Goal: Complete application form

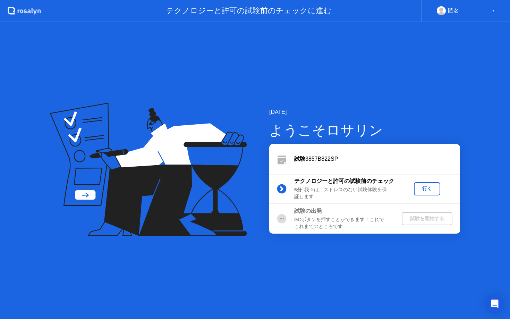
click at [428, 187] on div "行く" at bounding box center [427, 188] width 21 height 7
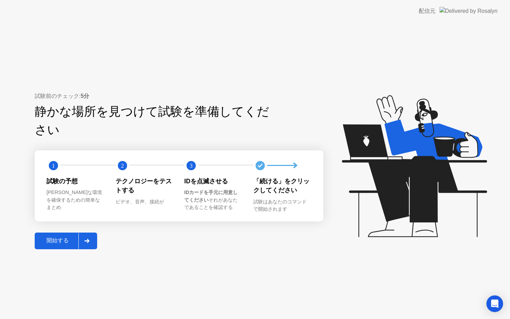
click at [74, 237] on div "開始する" at bounding box center [58, 240] width 42 height 7
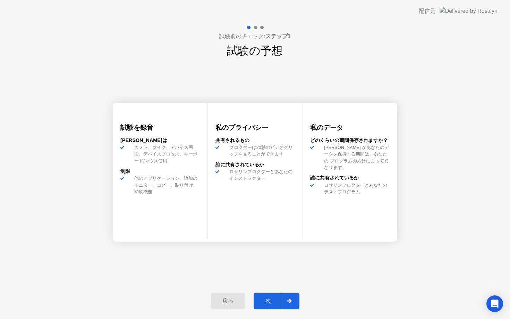
click at [280, 300] on div "次" at bounding box center [268, 300] width 25 height 7
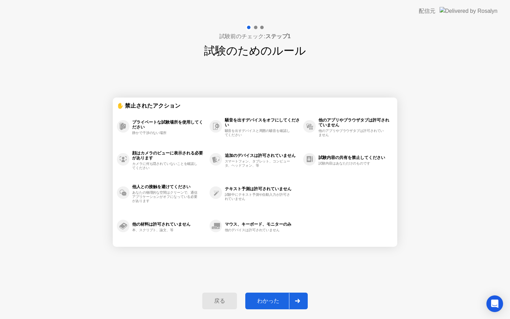
click at [281, 298] on div "わかった" at bounding box center [268, 300] width 42 height 7
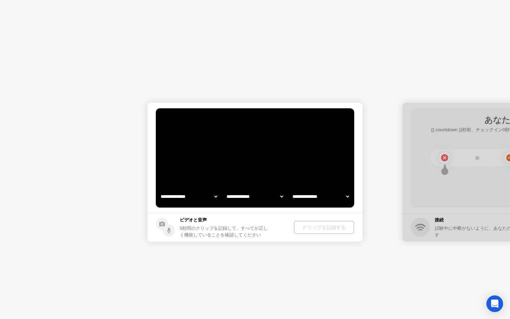
select select "**********"
select select "*******"
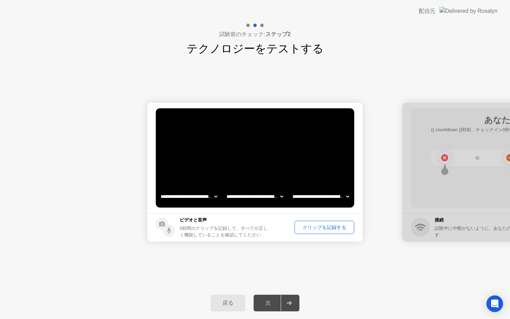
click at [320, 227] on div "クリップを記録する" at bounding box center [324, 227] width 55 height 7
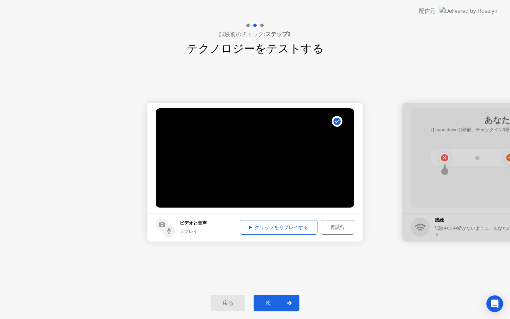
click at [288, 229] on div "クリップをリプレイする" at bounding box center [278, 227] width 73 height 7
click at [288, 301] on icon at bounding box center [289, 303] width 5 height 4
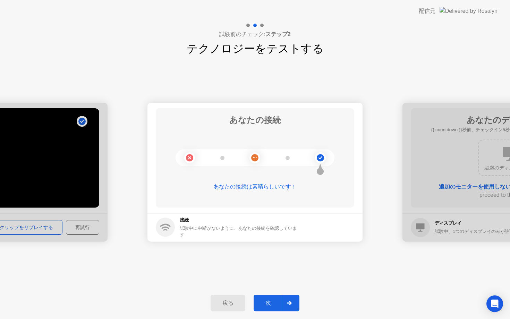
click at [271, 302] on div "次" at bounding box center [268, 302] width 25 height 7
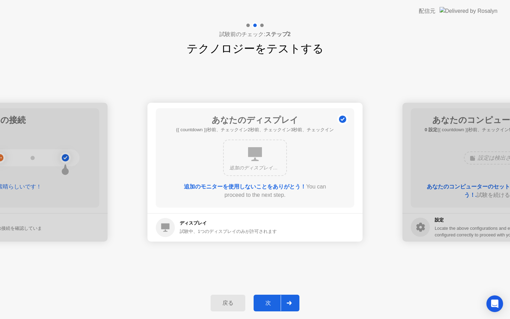
click at [283, 298] on div at bounding box center [289, 303] width 17 height 16
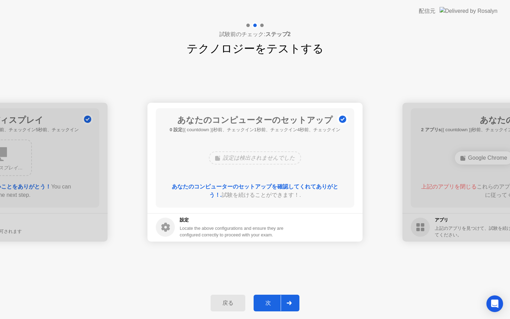
click at [279, 302] on div "次" at bounding box center [268, 302] width 25 height 7
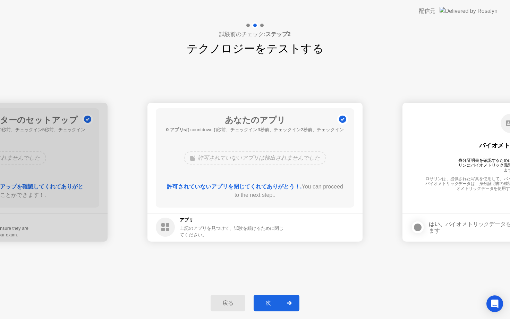
click at [278, 300] on div "次" at bounding box center [268, 302] width 25 height 7
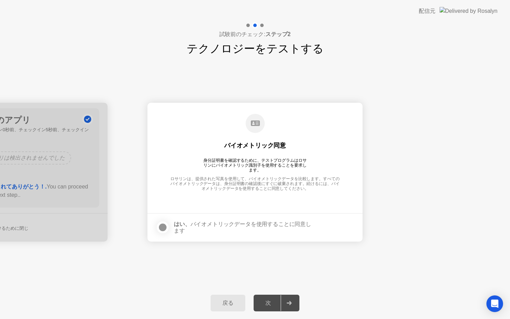
click at [164, 228] on div at bounding box center [163, 227] width 8 height 8
click at [272, 303] on div "次" at bounding box center [268, 302] width 25 height 7
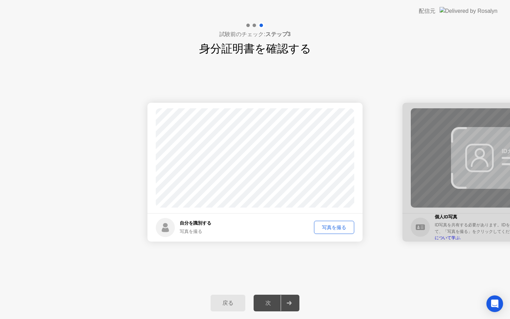
click at [324, 228] on div "写真を撮る" at bounding box center [333, 227] width 35 height 7
click at [271, 305] on div "次" at bounding box center [268, 302] width 25 height 7
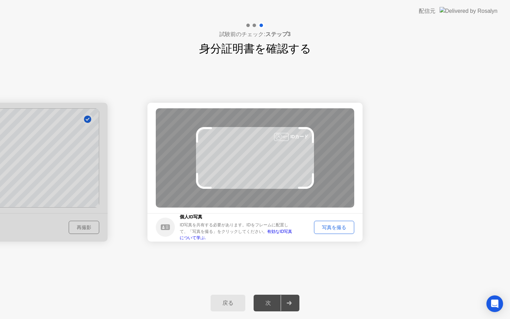
click at [287, 233] on link "有効なID写真について学ぶ." at bounding box center [236, 234] width 112 height 11
click at [87, 230] on div at bounding box center [-1, 172] width 215 height 139
drag, startPoint x: 87, startPoint y: 230, endPoint x: 202, endPoint y: 237, distance: 115.0
click at [226, 308] on button "戻る" at bounding box center [228, 303] width 35 height 17
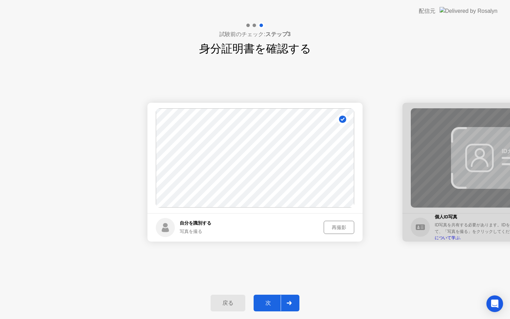
click at [289, 303] on icon at bounding box center [289, 303] width 5 height 4
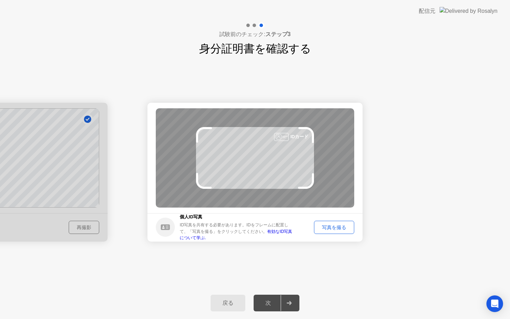
click at [337, 230] on div "写真を撮る" at bounding box center [333, 227] width 35 height 7
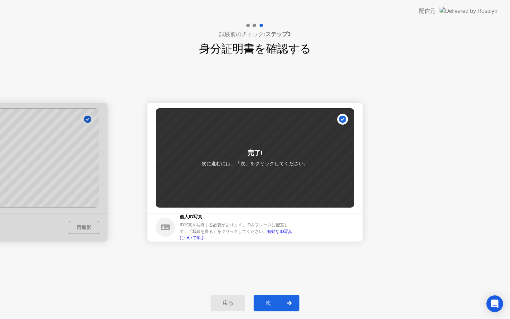
click at [272, 299] on div "次" at bounding box center [268, 302] width 25 height 7
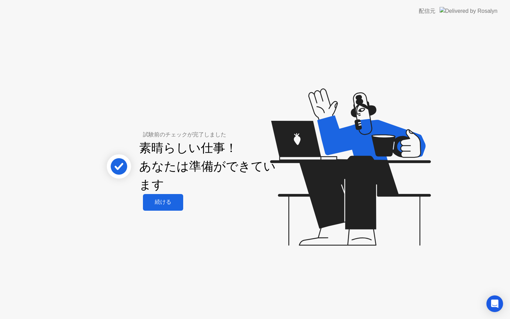
click at [171, 200] on div "続ける" at bounding box center [163, 201] width 36 height 7
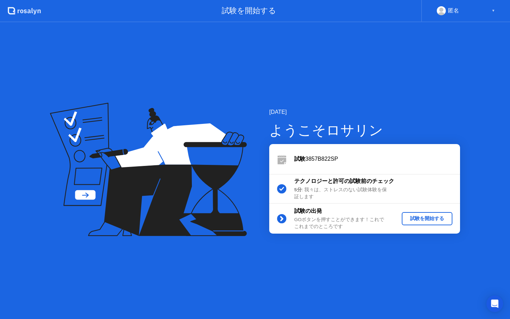
click at [415, 217] on div "試験を開始する" at bounding box center [427, 218] width 45 height 7
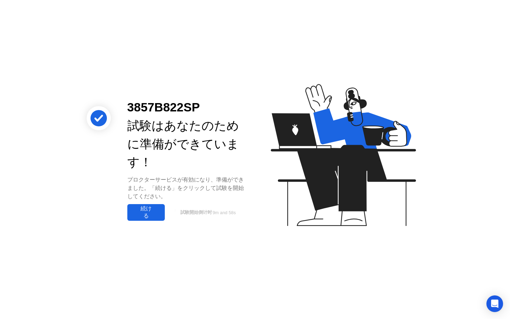
click at [160, 214] on div "続ける" at bounding box center [145, 212] width 33 height 15
